Goal: Task Accomplishment & Management: Manage account settings

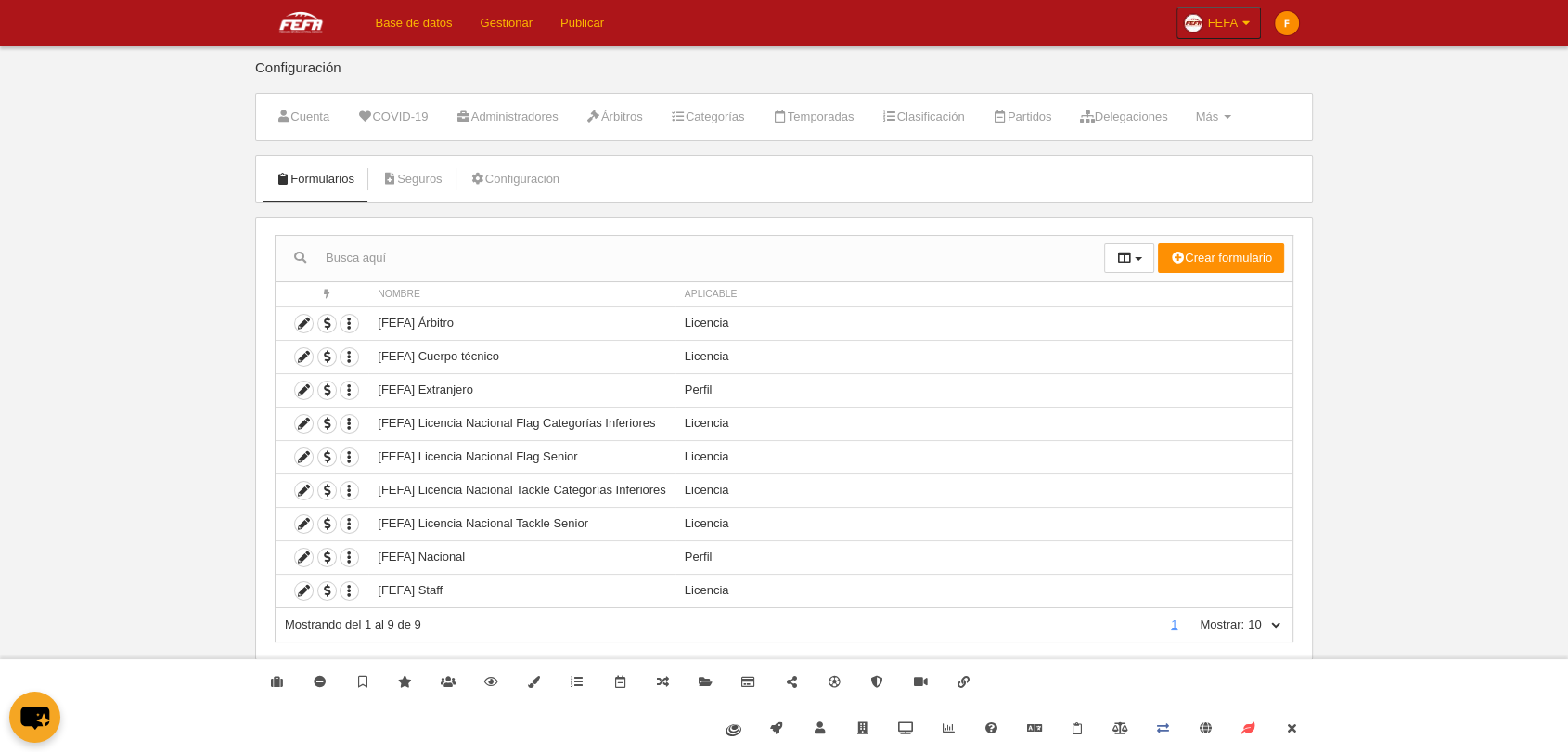
click at [1273, 621] on select "10 25 50 100 500" at bounding box center [1264, 625] width 39 height 17
select select "500"
click at [1244, 617] on select "10 25 50 100 500" at bounding box center [1264, 625] width 39 height 17
click at [300, 525] on icon at bounding box center [303, 524] width 18 height 18
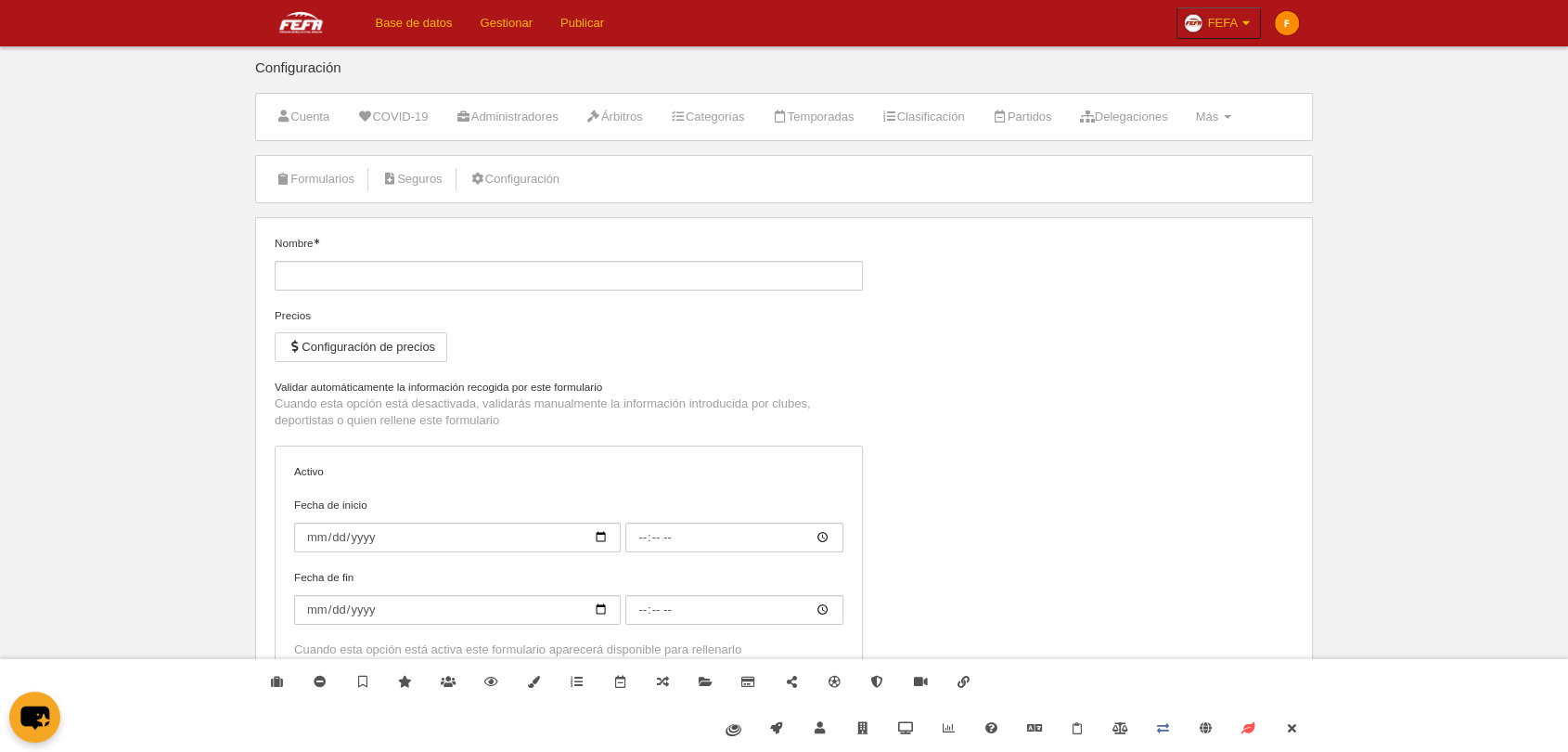
type input "[FEFA] Licencia Nacional Tackle Senior"
checkbox input "true"
select select "selected"
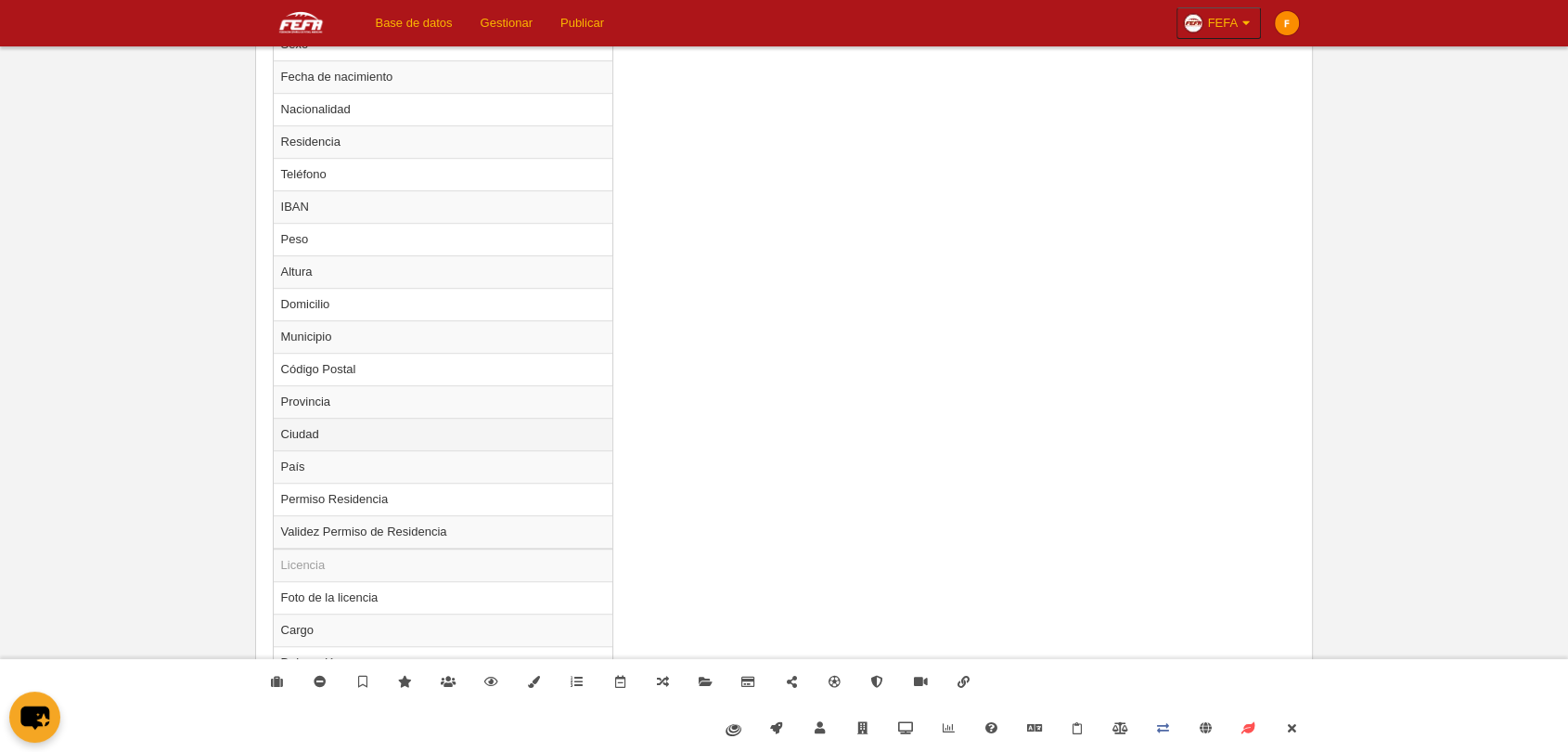
scroll to position [1197, 0]
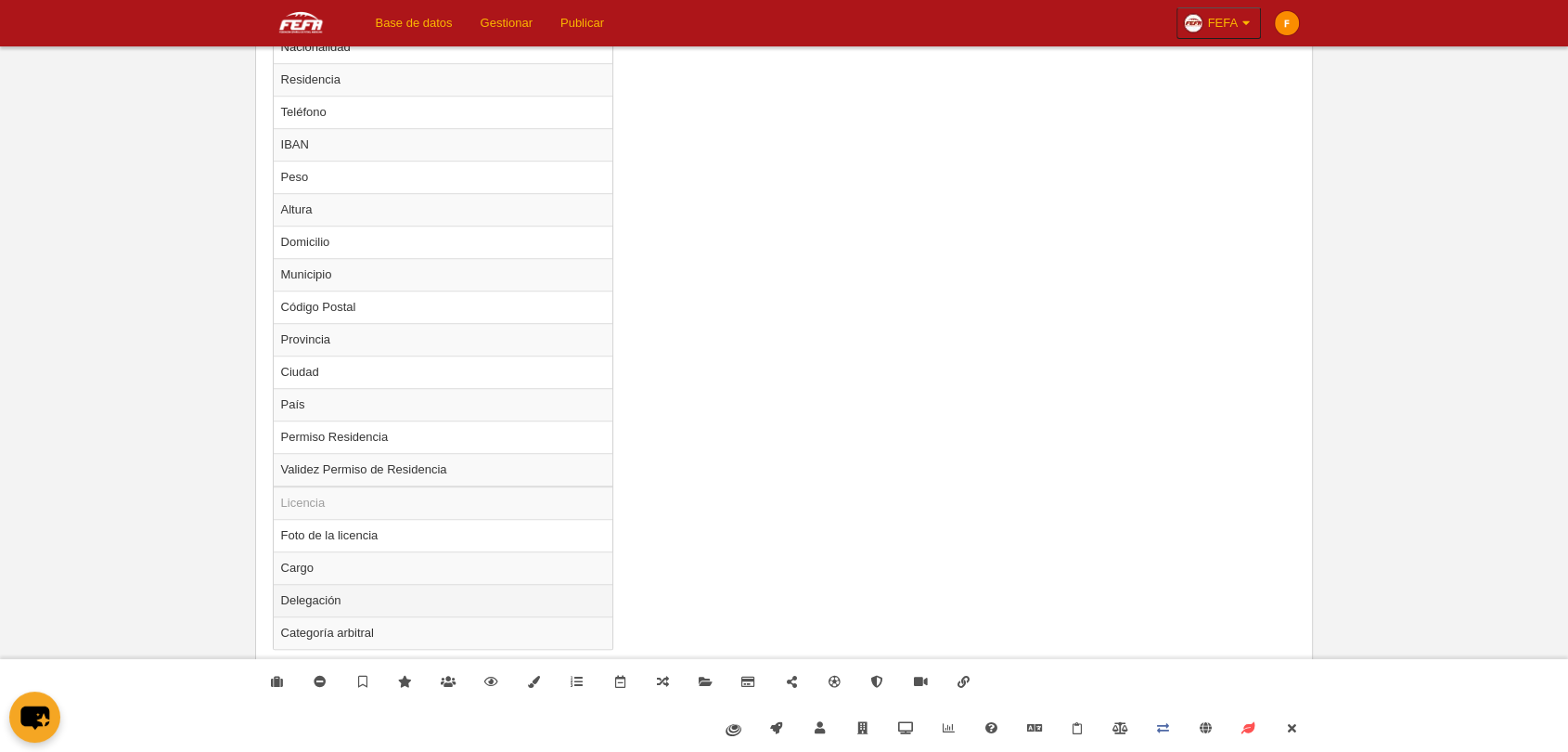
click at [369, 594] on td "Delegación" at bounding box center [443, 599] width 339 height 32
radio input "true"
select select
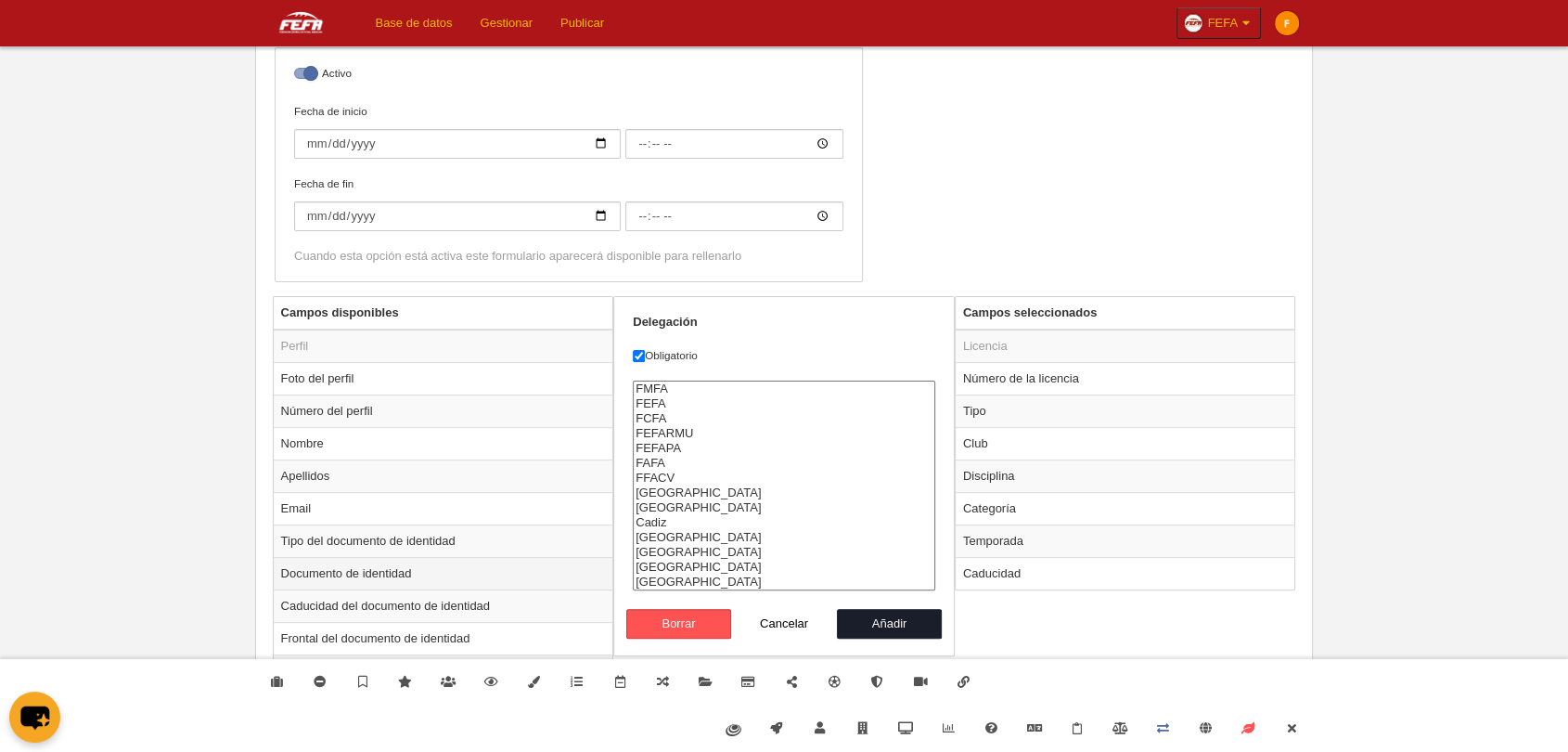
scroll to position [0, 0]
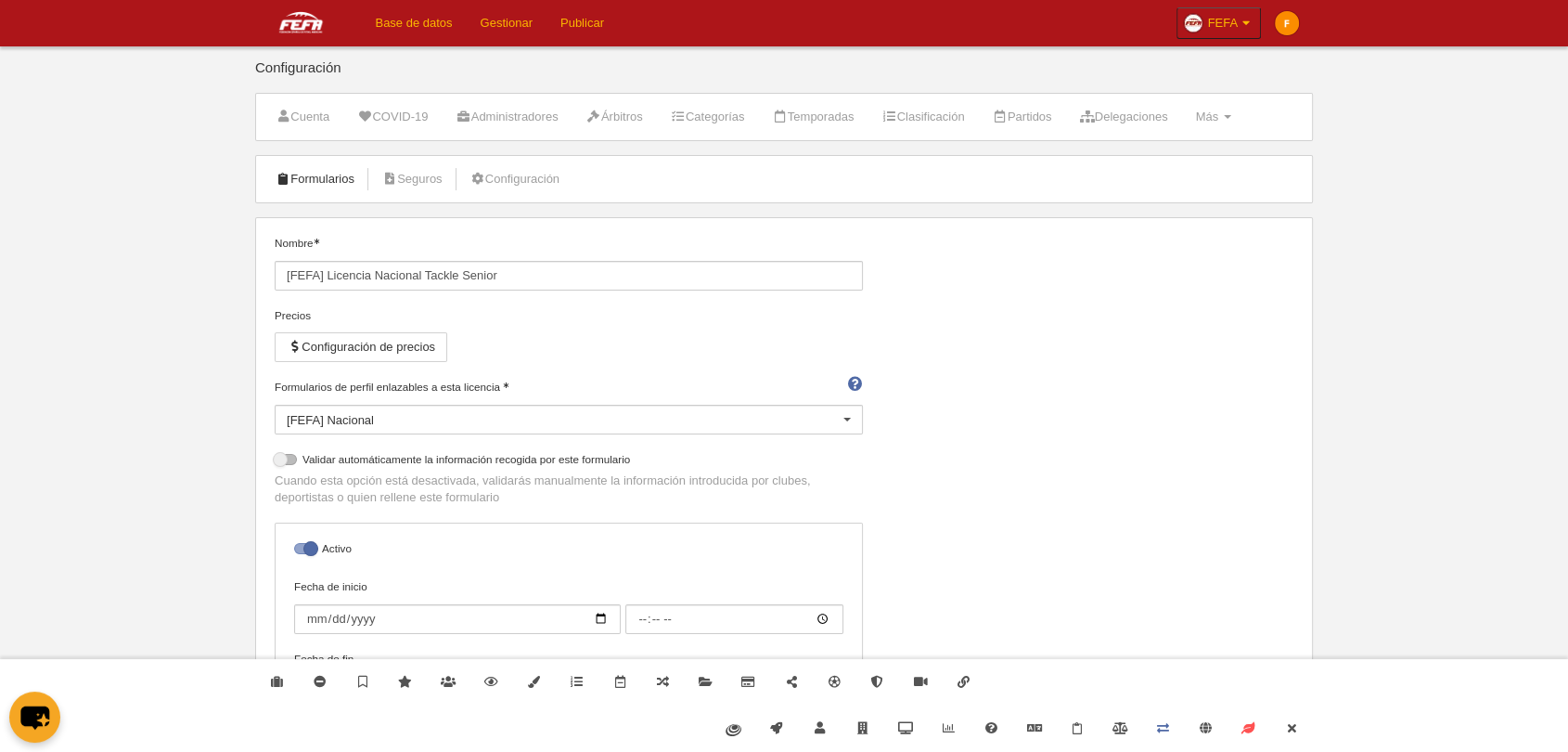
click at [323, 176] on link "Formularios" at bounding box center [315, 179] width 99 height 28
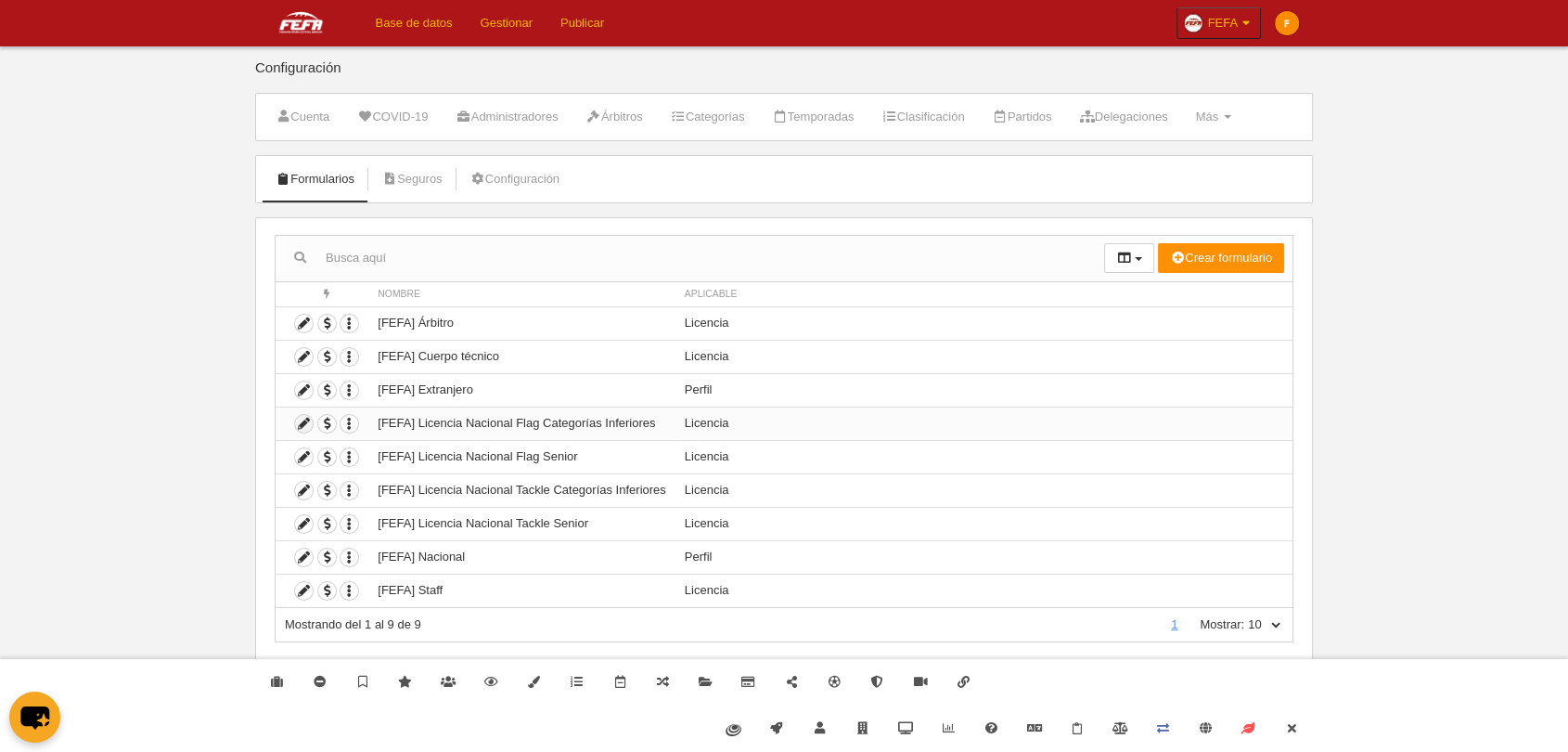
click at [304, 421] on icon at bounding box center [303, 423] width 18 height 18
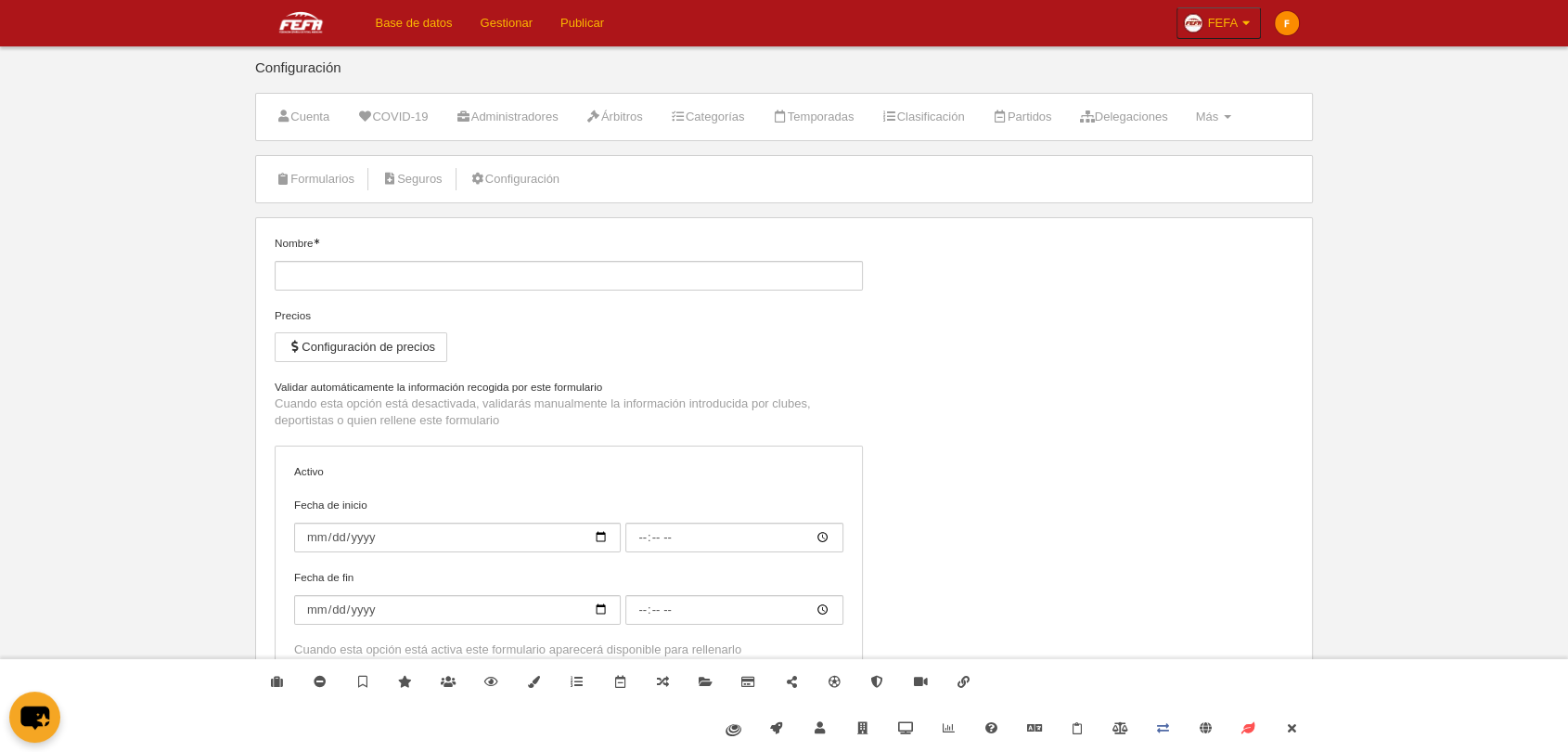
type input "[FEFA] Licencia Nacional Flag Categorías Inferiores"
checkbox input "true"
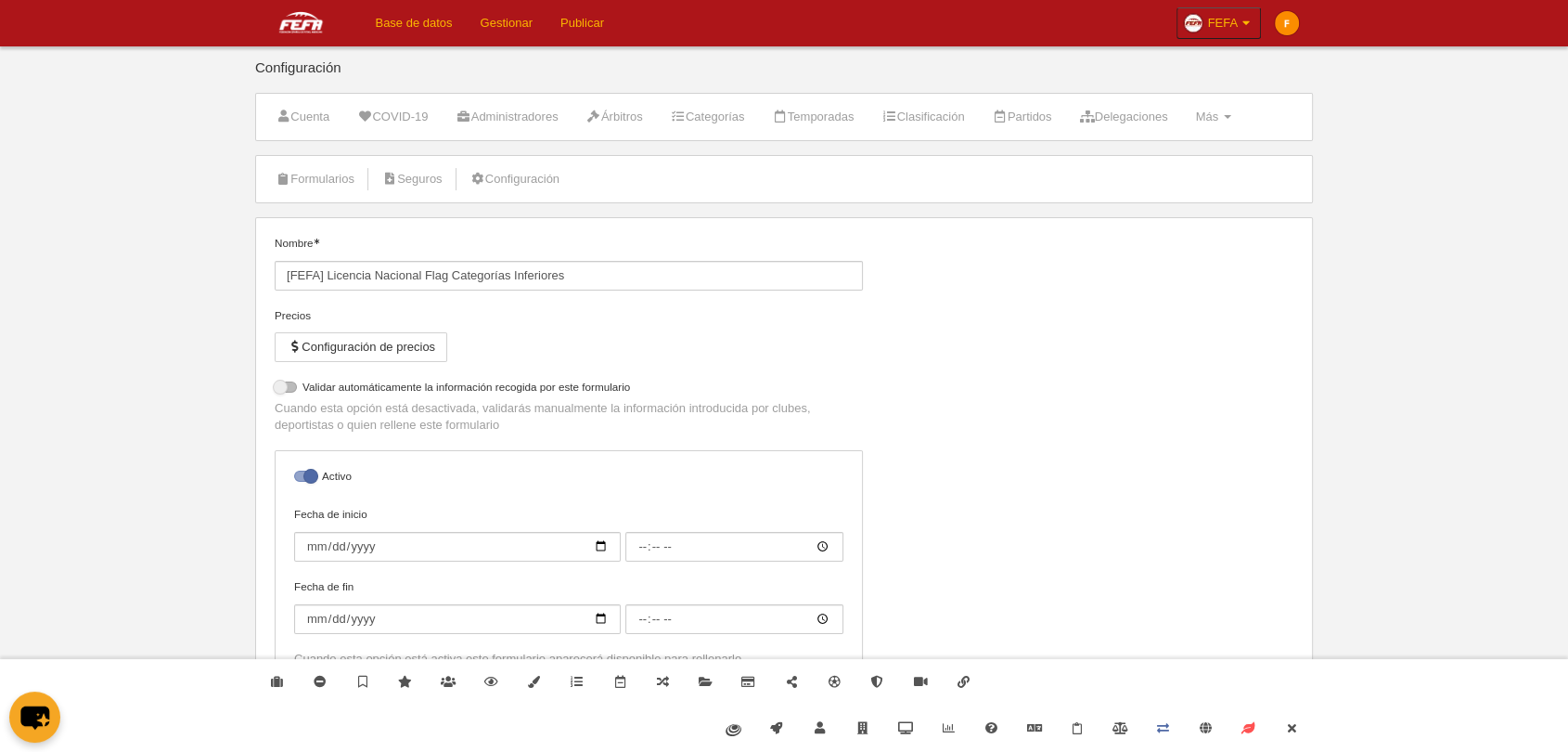
select select "selected"
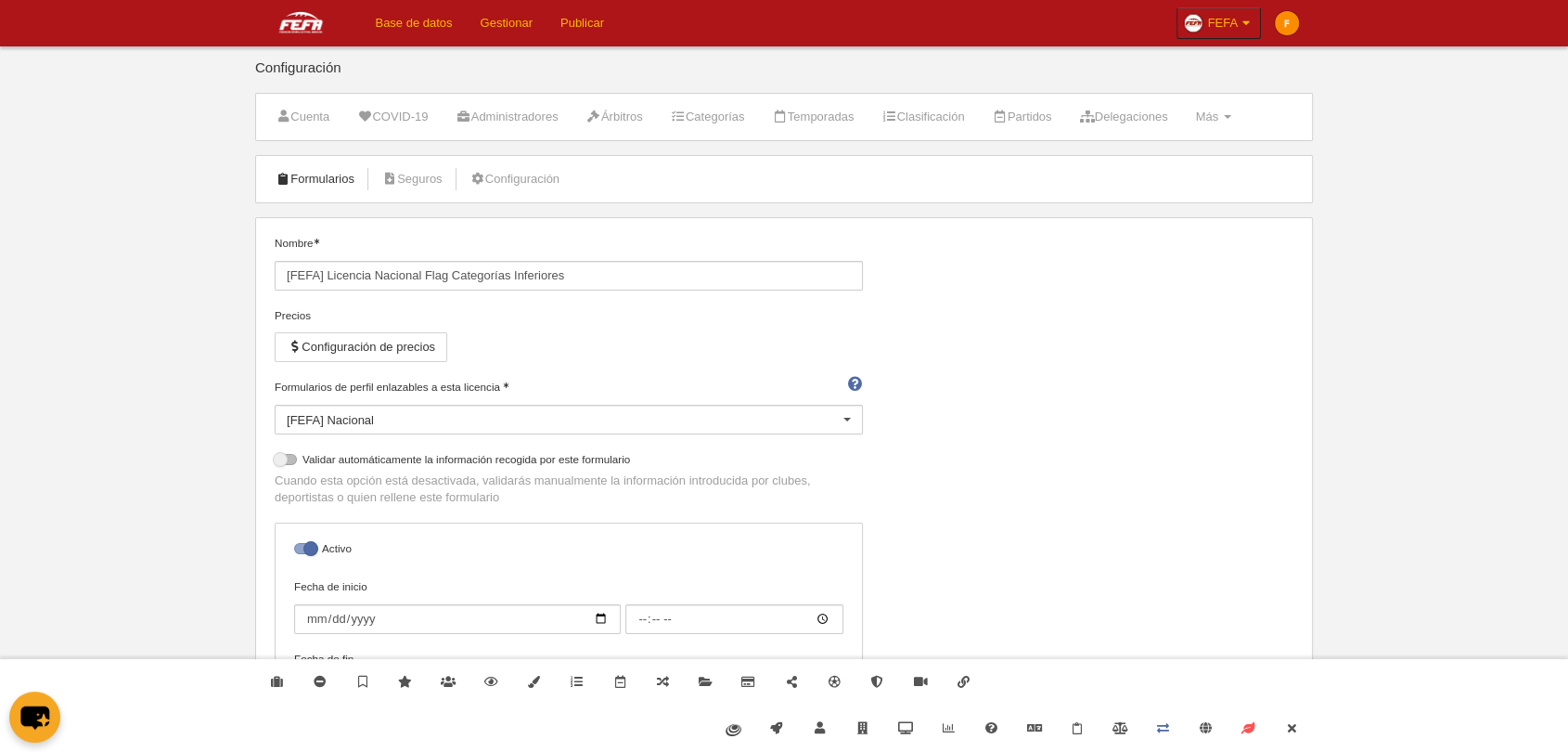
click at [316, 174] on link "Formularios" at bounding box center [315, 179] width 99 height 28
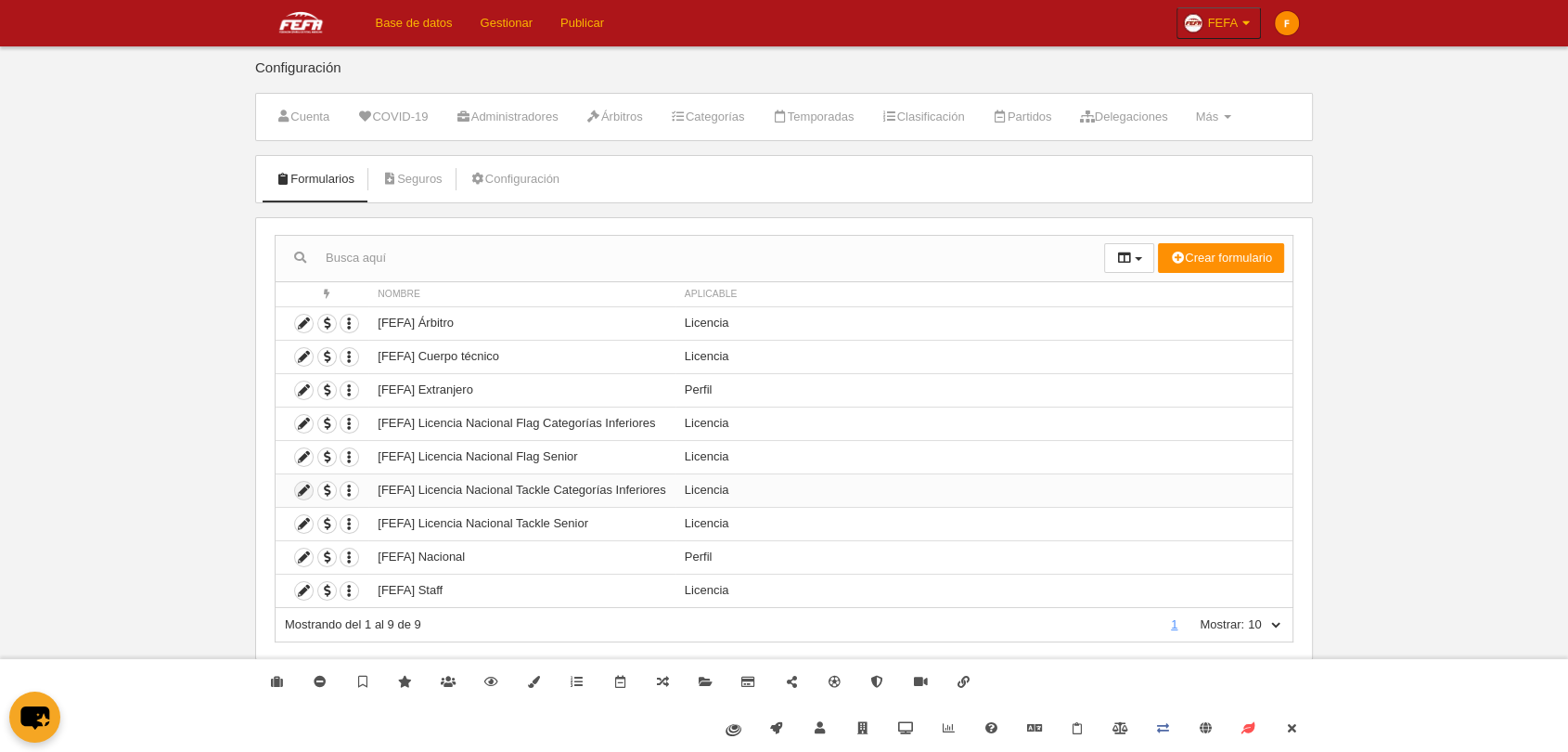
click at [303, 486] on icon at bounding box center [303, 490] width 18 height 18
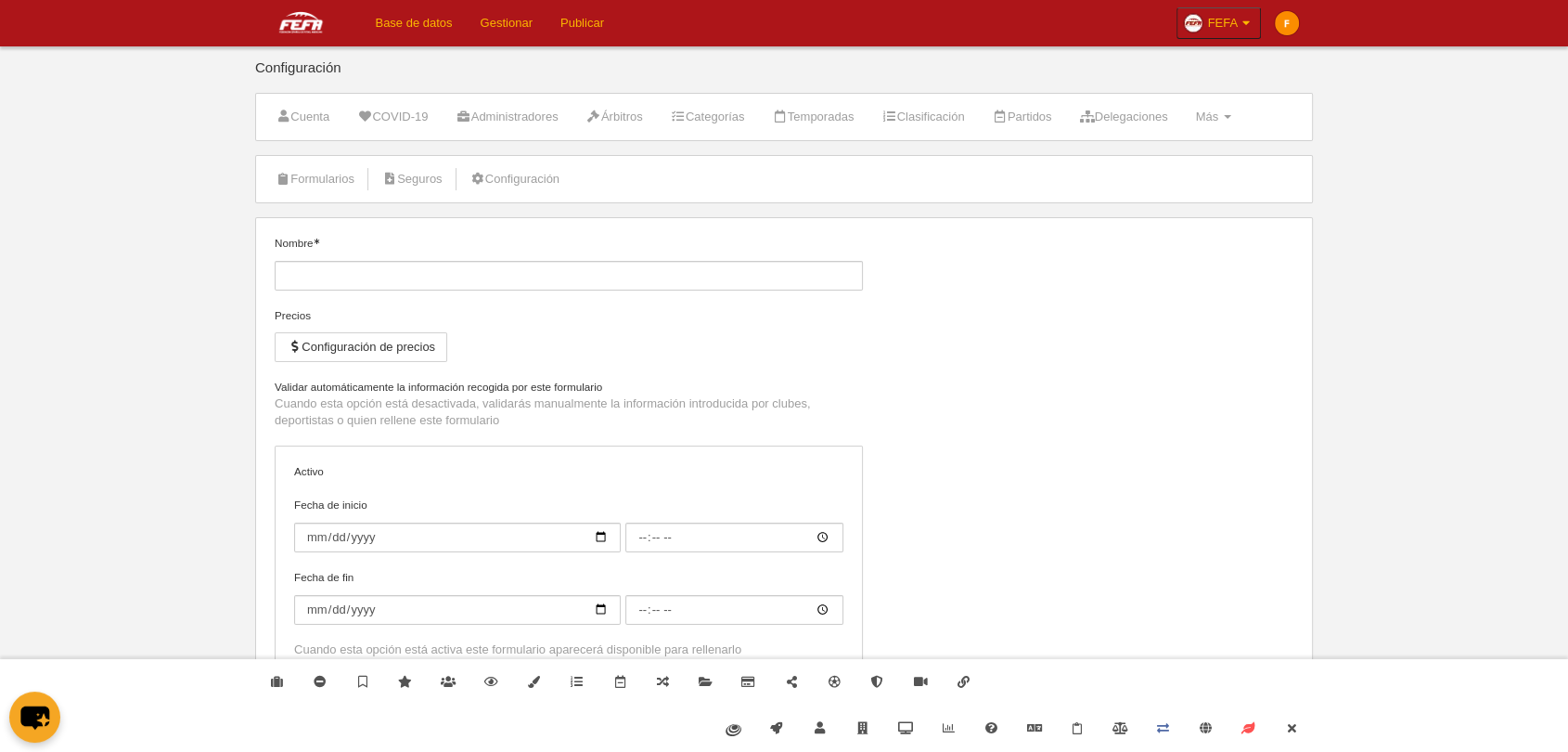
type input "[FEFA] Licencia Nacional Tackle Categorías Inferiores"
checkbox input "true"
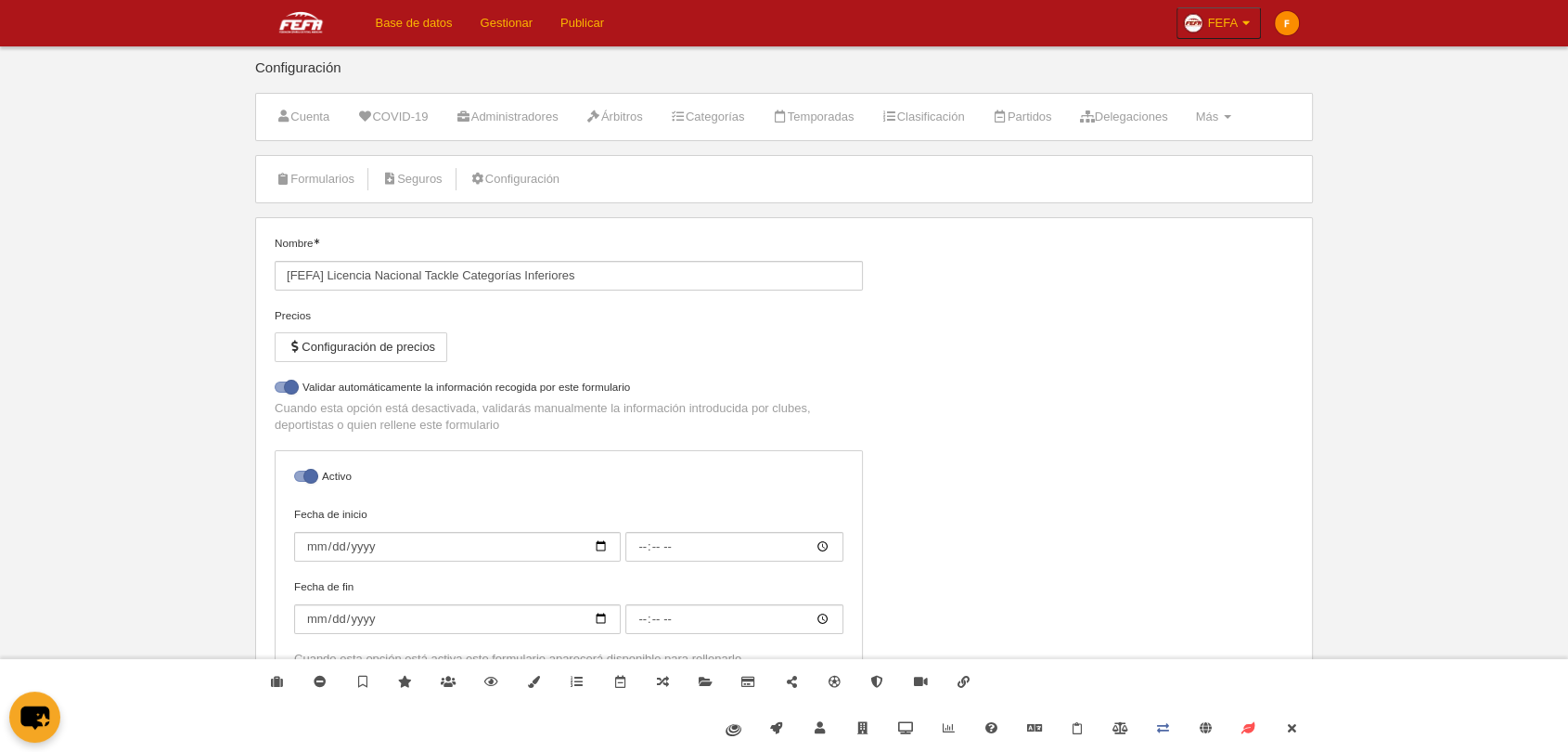
select select "selected"
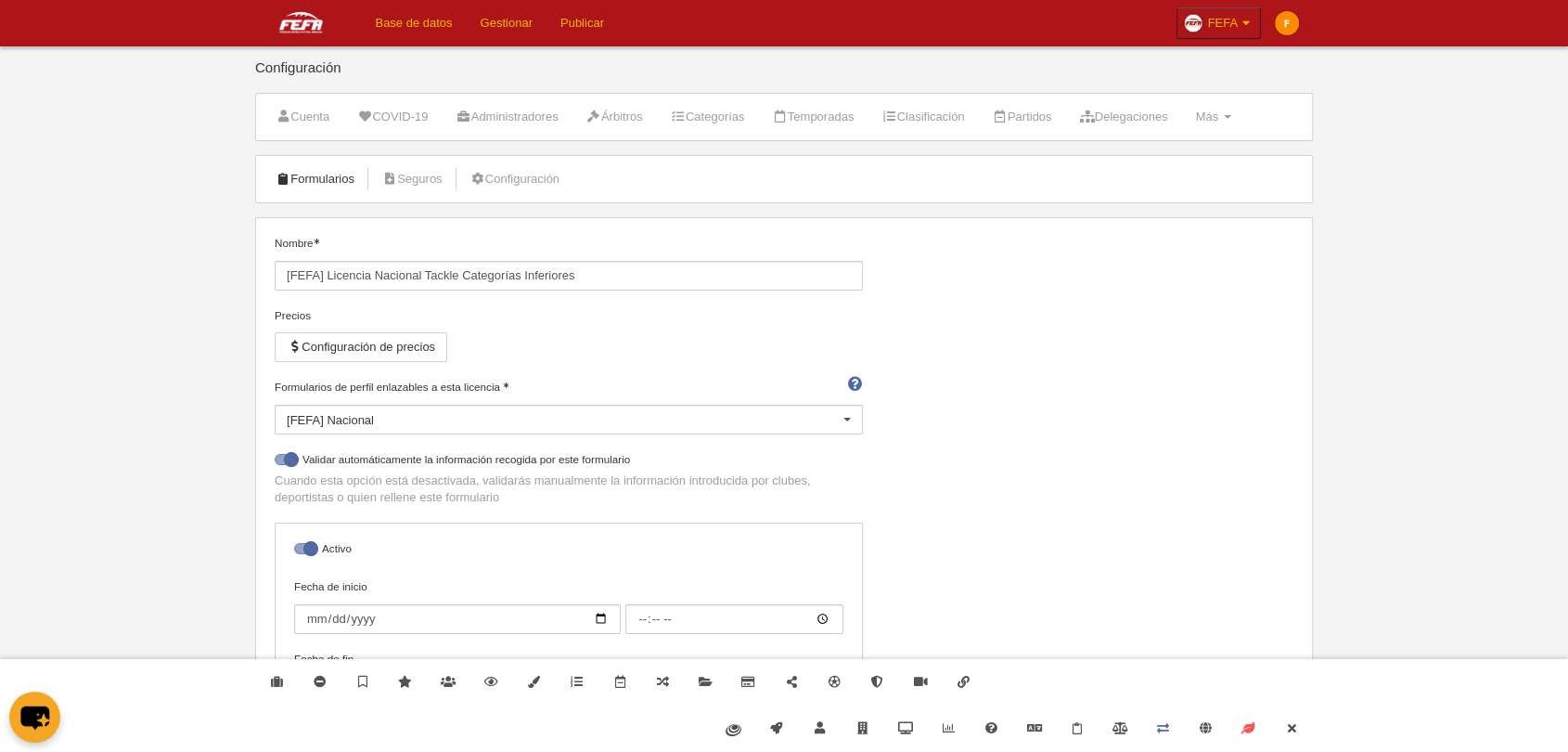
click at [341, 168] on link "Formularios" at bounding box center [315, 179] width 99 height 28
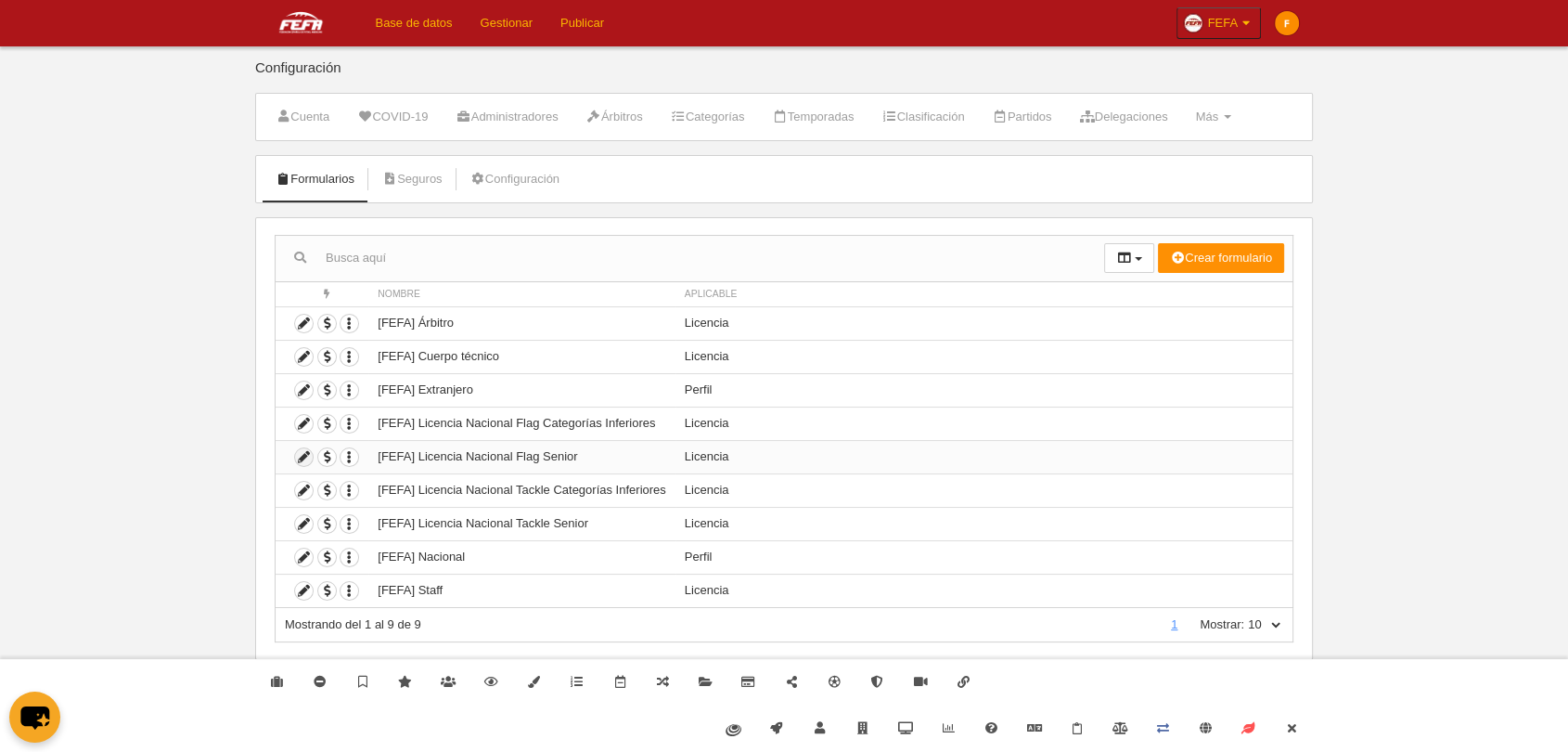
click at [307, 454] on icon at bounding box center [303, 457] width 18 height 18
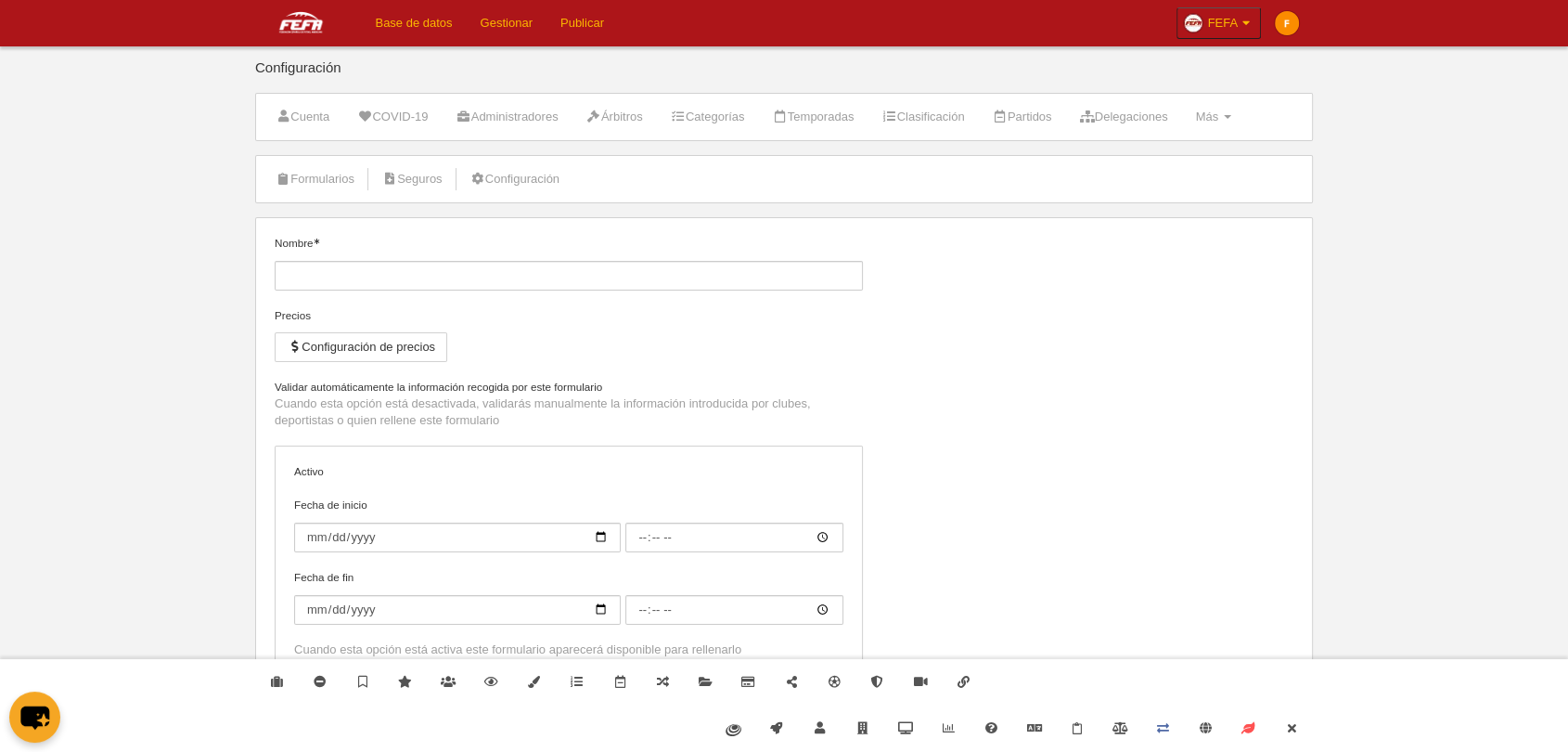
type input "[FEFA] Licencia Nacional Flag Senior"
checkbox input "true"
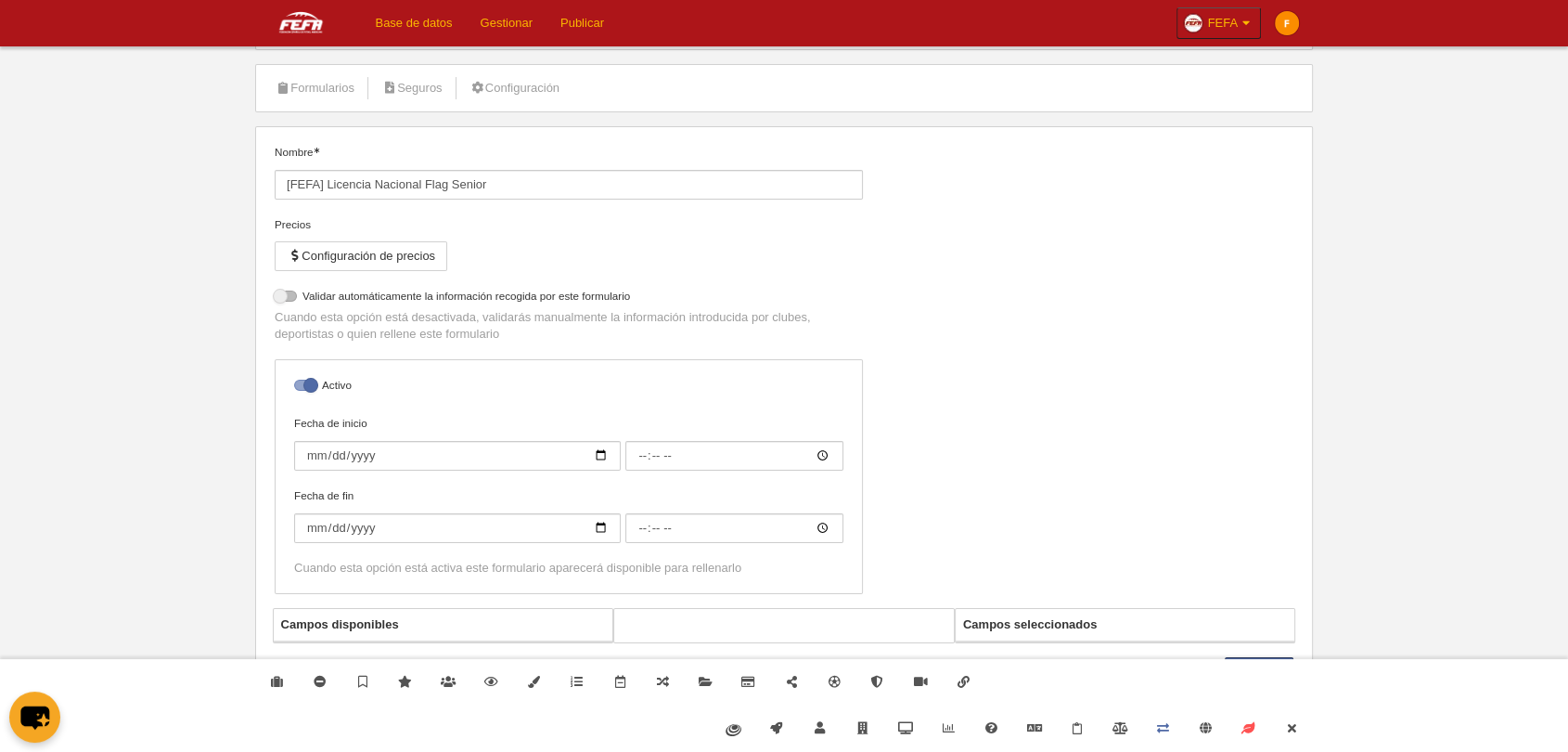
select select "selected"
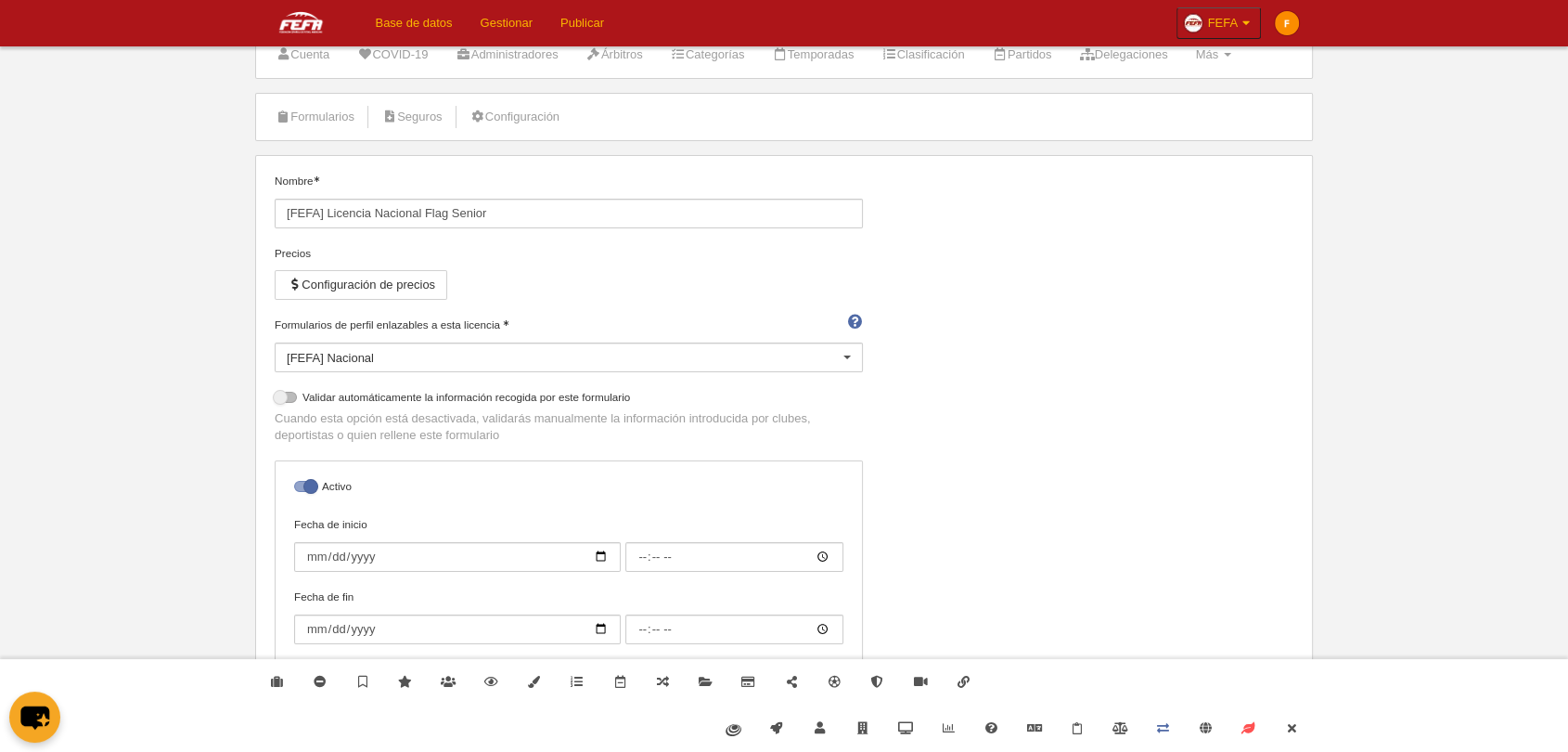
scroll to position [57, 0]
click at [429, 9] on link "Base de datos" at bounding box center [413, 23] width 105 height 47
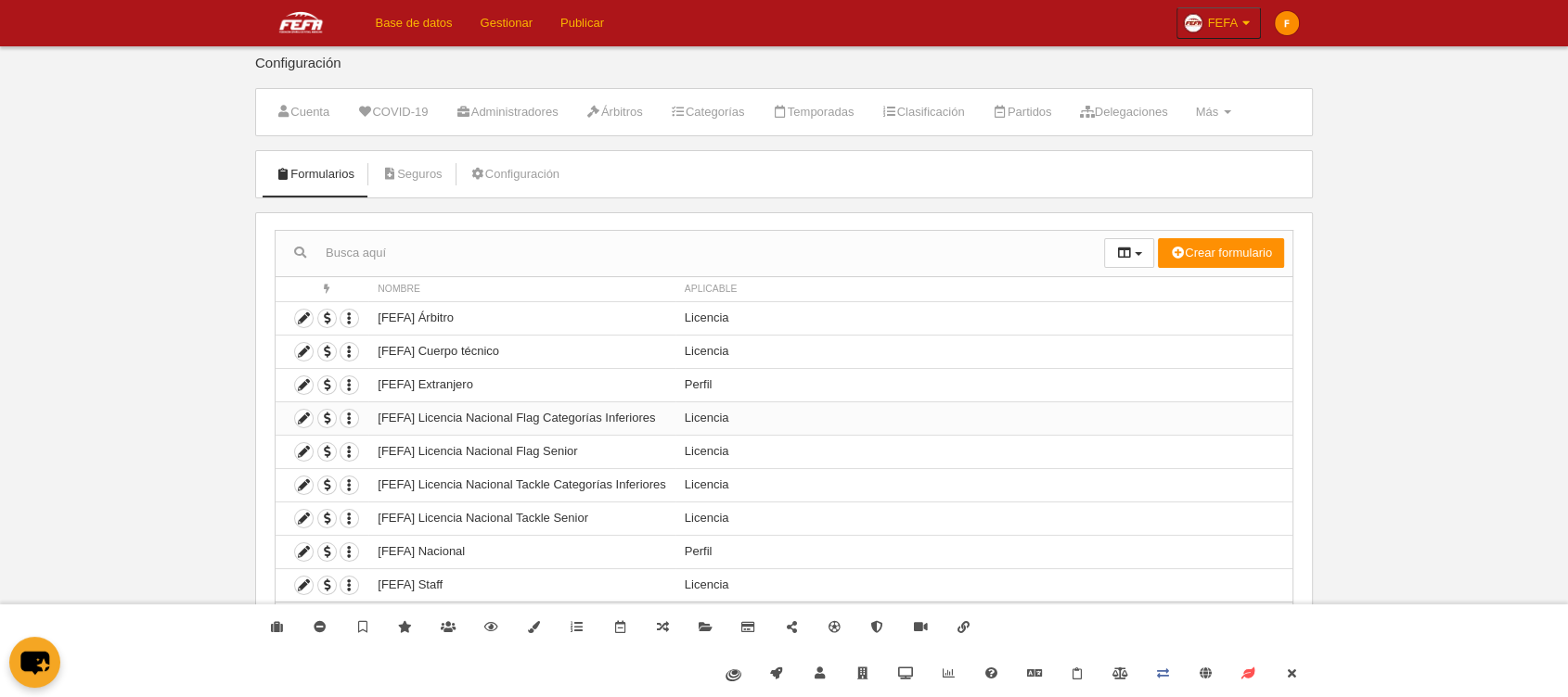
scroll to position [7, 0]
click at [306, 486] on icon at bounding box center [303, 483] width 18 height 17
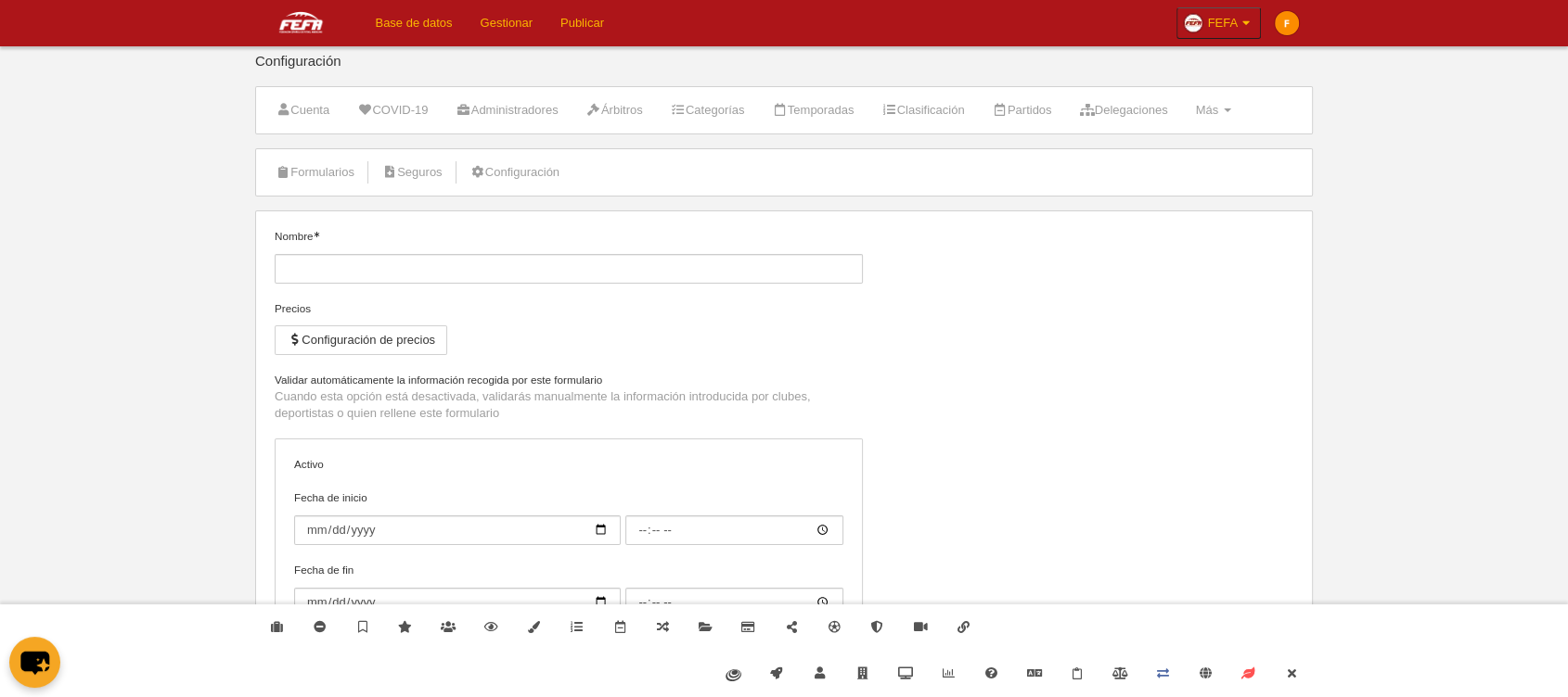
type input "[FEFA] Licencia Nacional Tackle Categorías Inferiores"
checkbox input "true"
select select "selected"
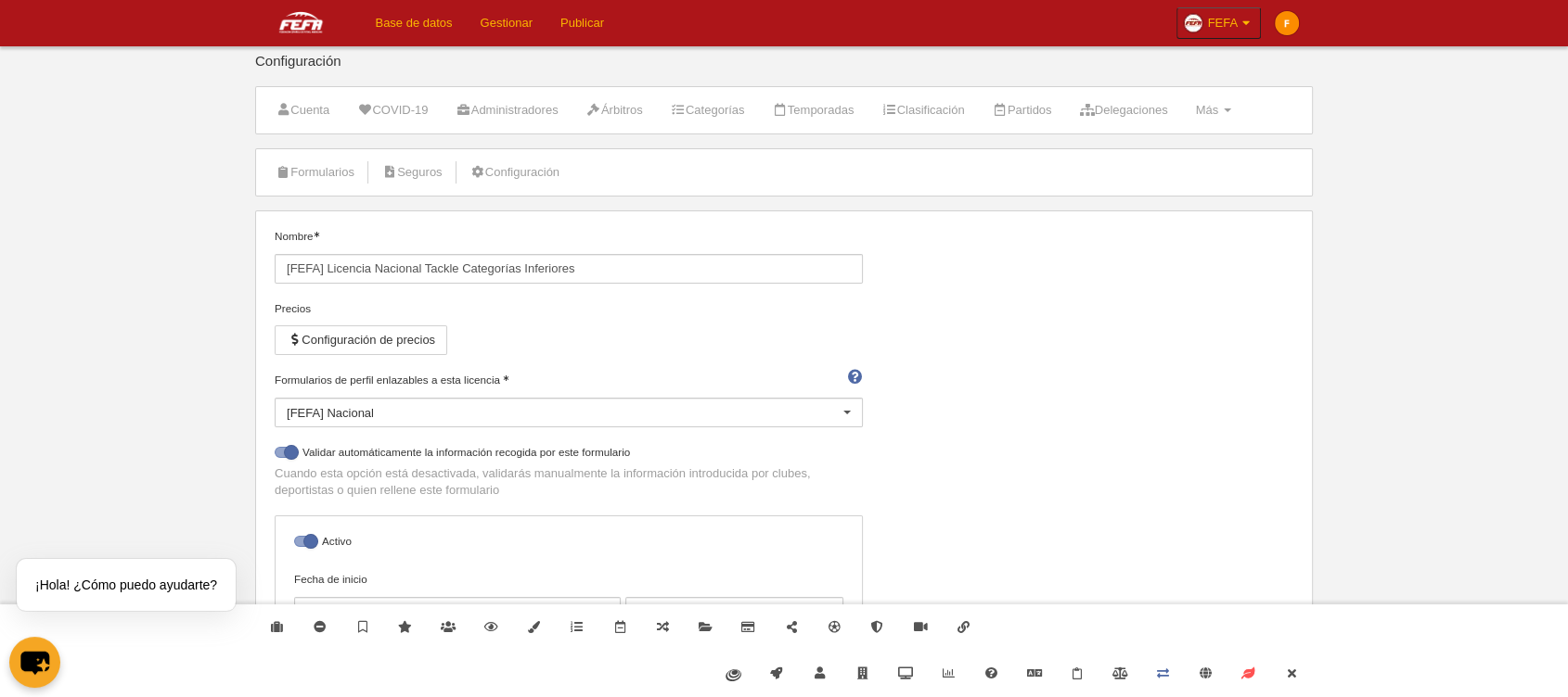
drag, startPoint x: 650, startPoint y: 454, endPoint x: 304, endPoint y: 454, distance: 346.0
click at [304, 454] on label "Validar automáticamente la información recogida por este formulario" at bounding box center [568, 455] width 588 height 21
click at [281, 444] on label at bounding box center [288, 452] width 28 height 17
click at [281, 452] on input "checkbox" at bounding box center [281, 458] width 12 height 12
checkbox input "false"
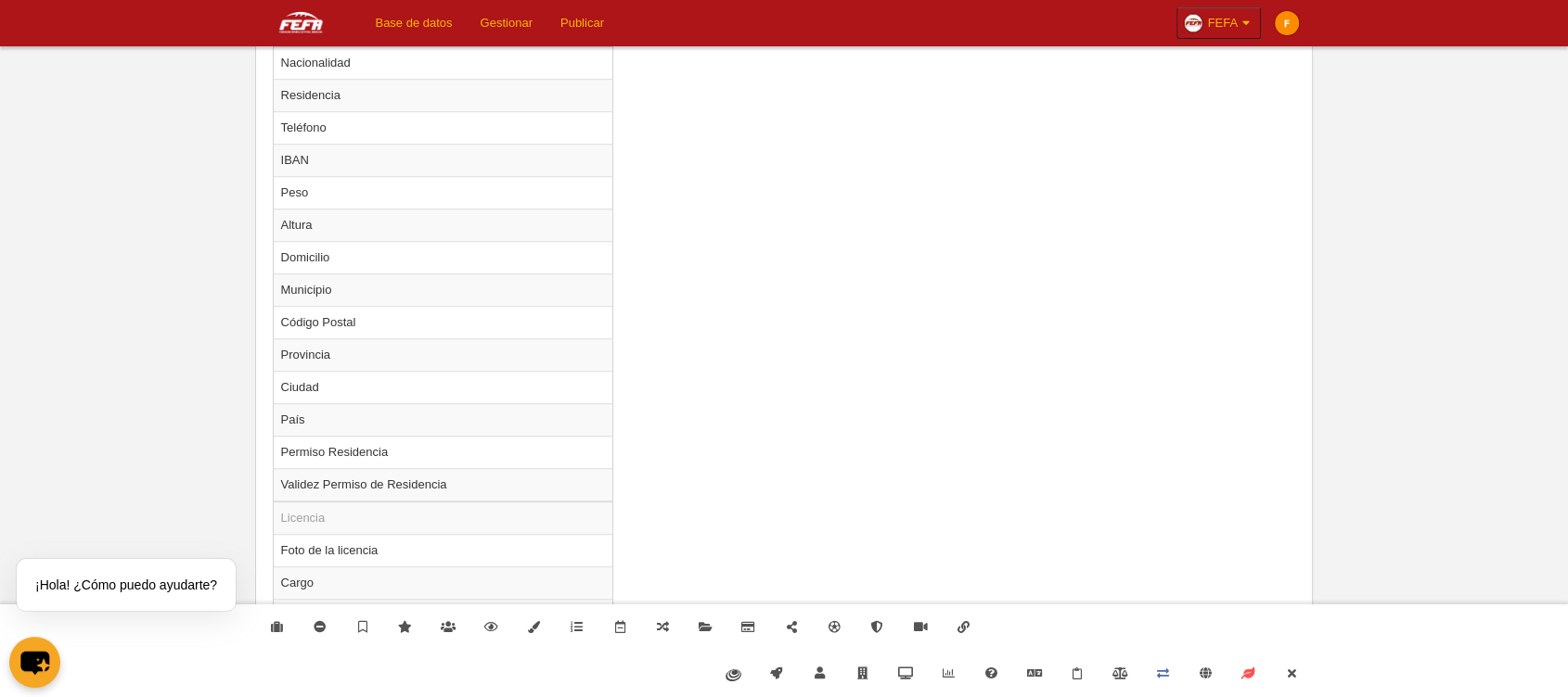
scroll to position [1249, 0]
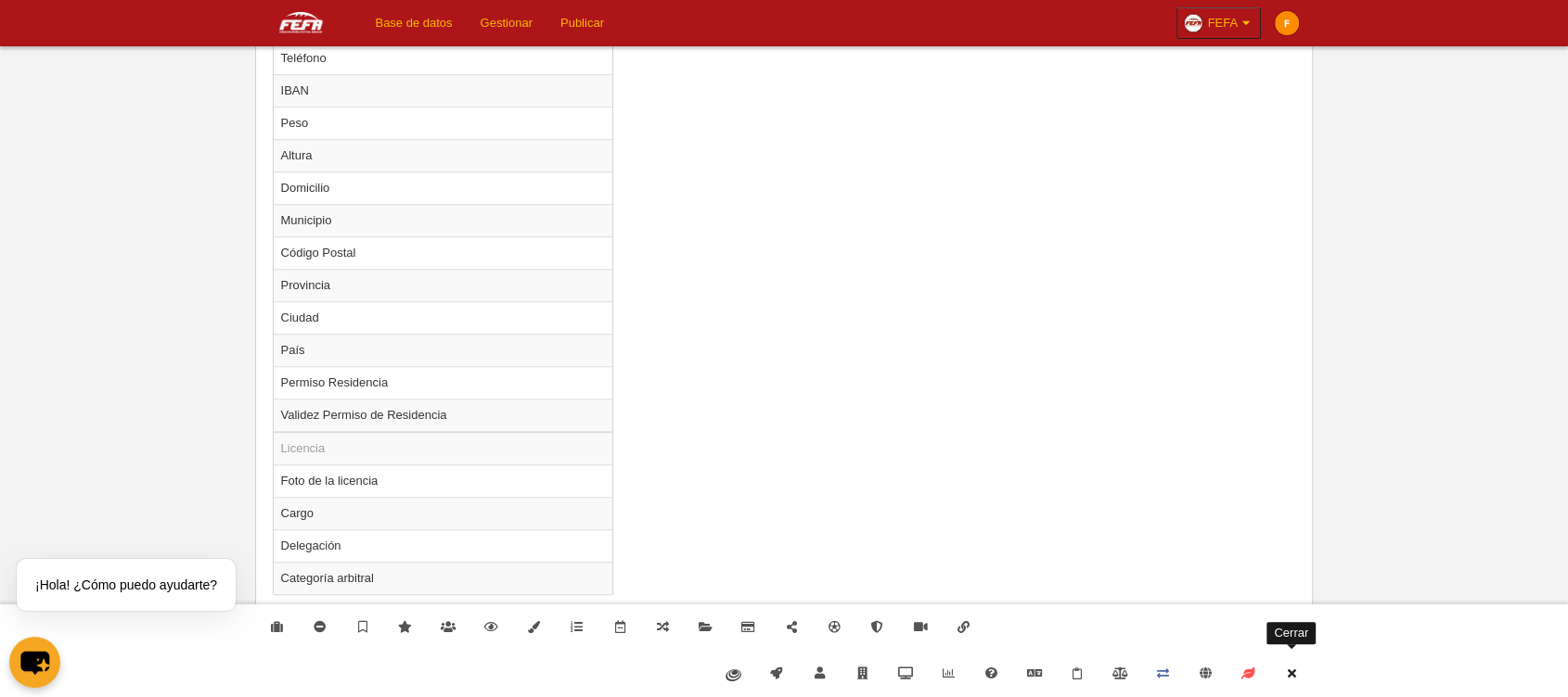
click at [1292, 665] on link "Cerrar" at bounding box center [1292, 675] width 43 height 47
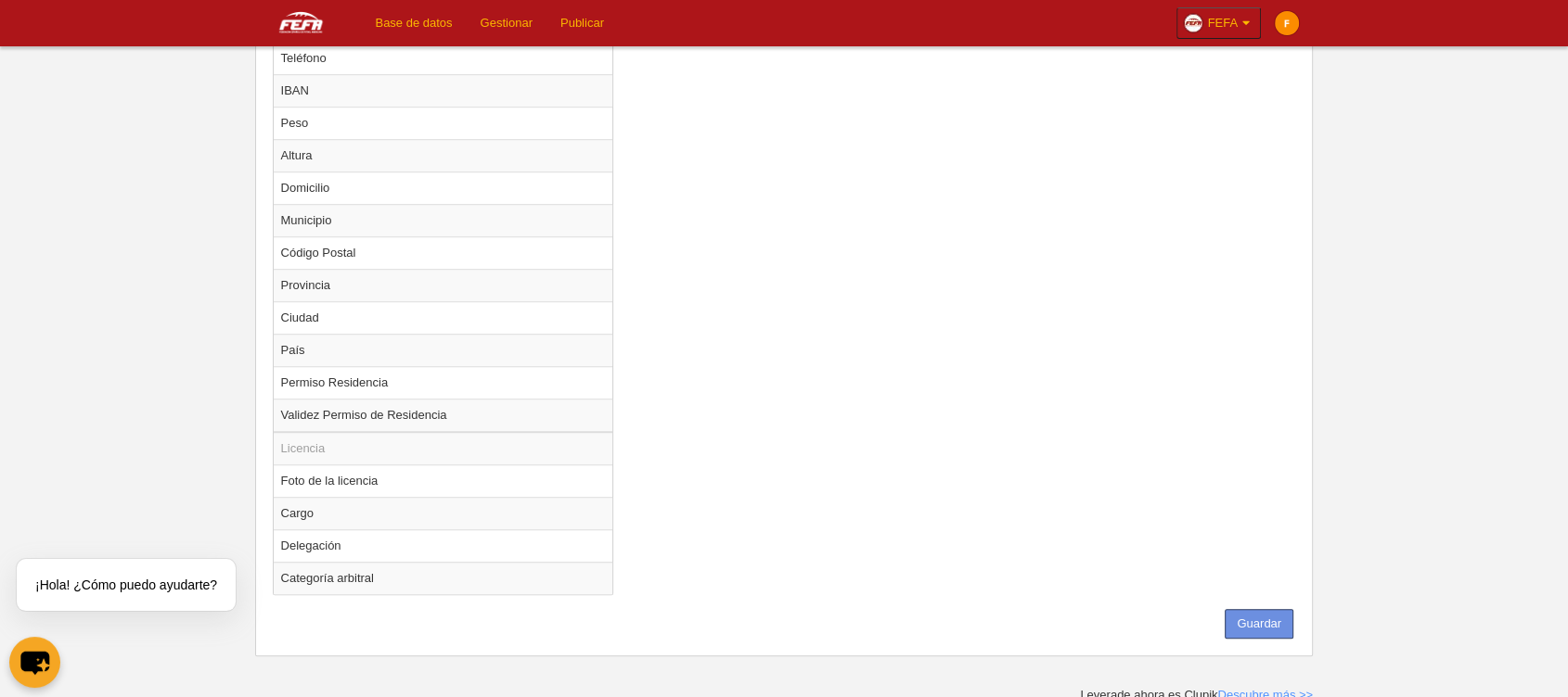
click at [1265, 612] on button "Guardar" at bounding box center [1259, 624] width 69 height 30
